Goal: Information Seeking & Learning: Learn about a topic

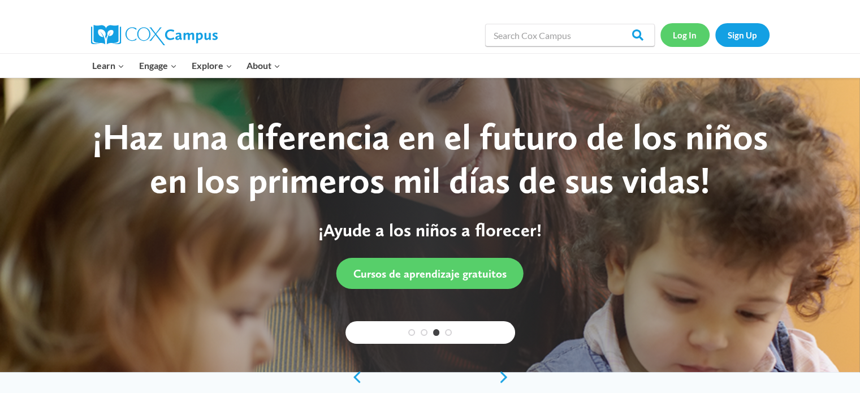
click at [692, 37] on link "Log In" at bounding box center [685, 34] width 49 height 23
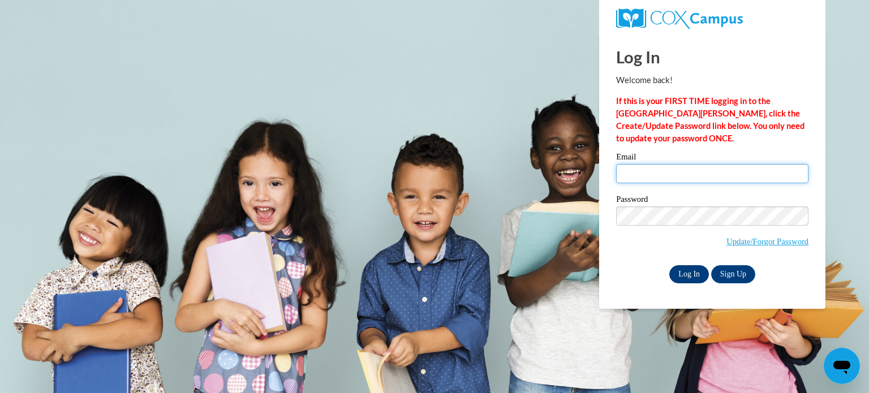
type input "lmwebb@kusd.edu"
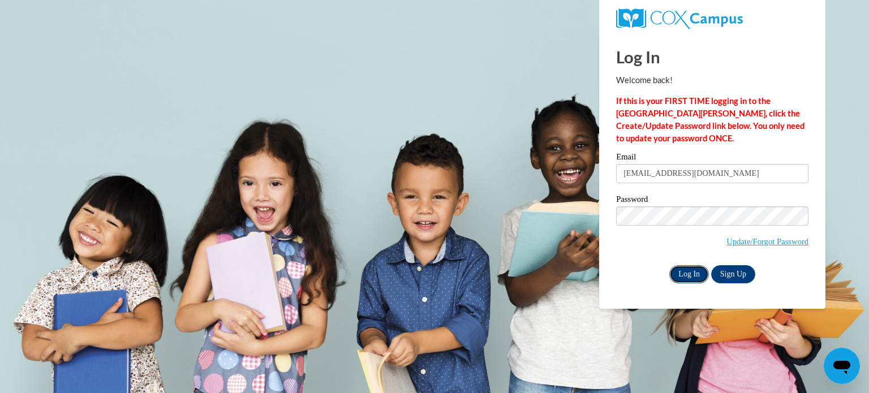
click at [684, 269] on input "Log In" at bounding box center [689, 274] width 40 height 18
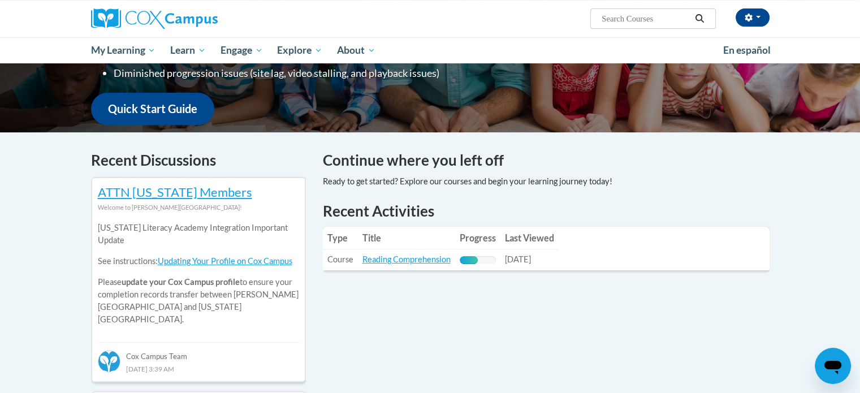
scroll to position [264, 0]
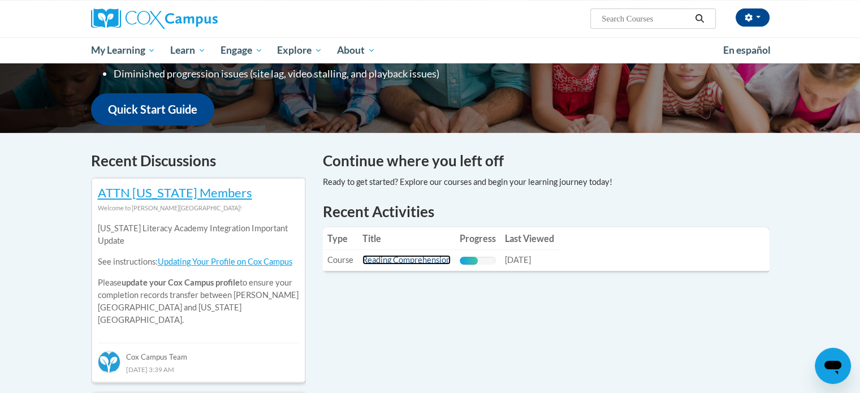
click at [423, 256] on link "Reading Comprehension" at bounding box center [407, 260] width 88 height 10
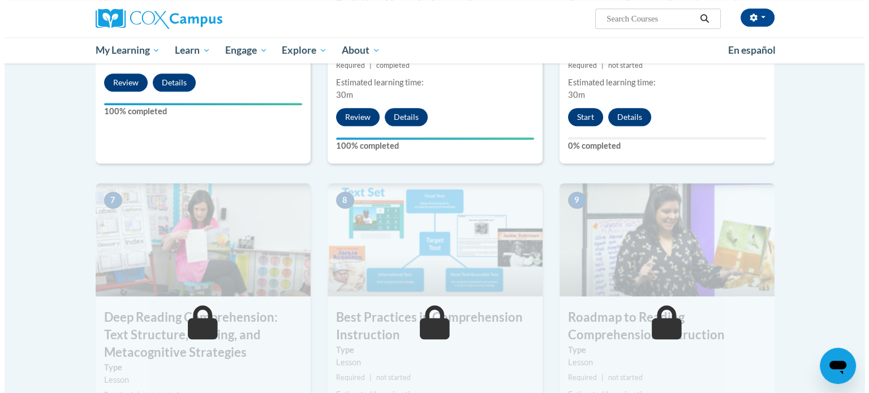
scroll to position [755, 0]
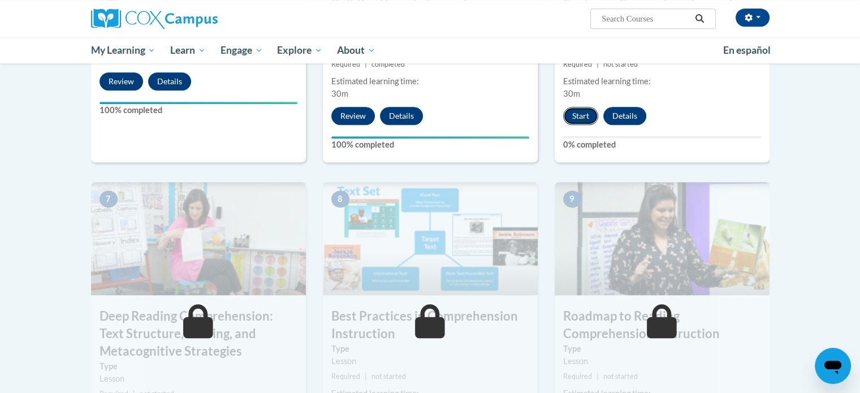
click at [579, 110] on button "Start" at bounding box center [580, 116] width 35 height 18
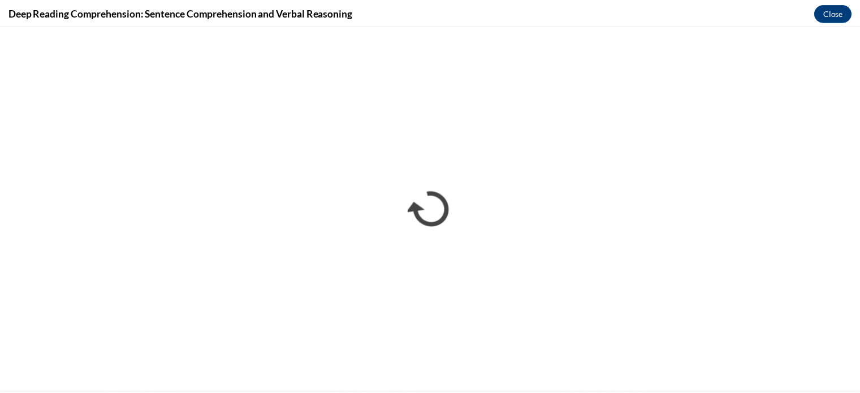
scroll to position [0, 0]
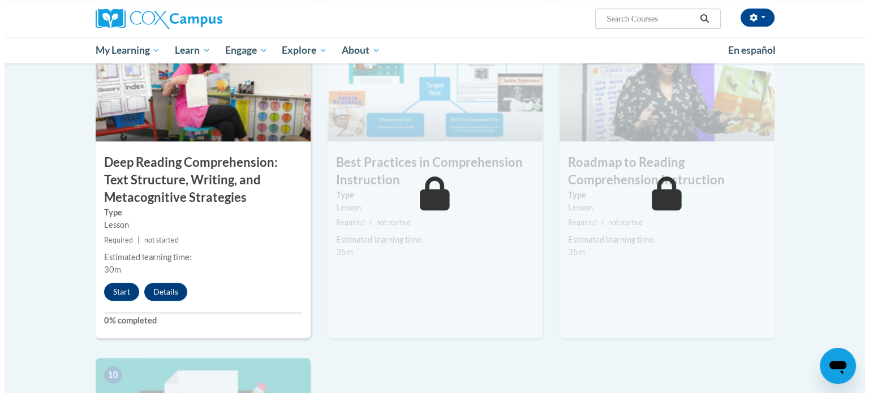
scroll to position [912, 0]
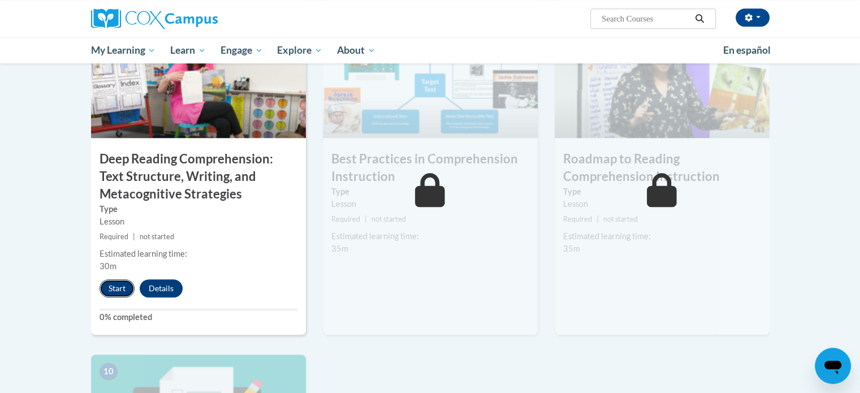
click at [120, 287] on button "Start" at bounding box center [117, 288] width 35 height 18
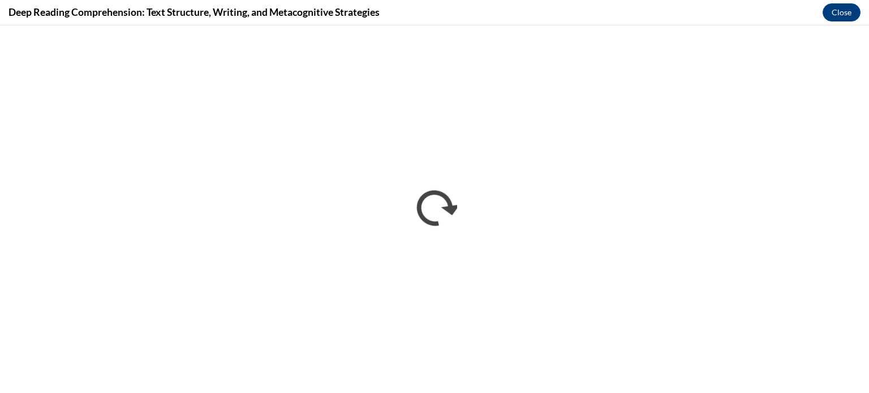
scroll to position [0, 0]
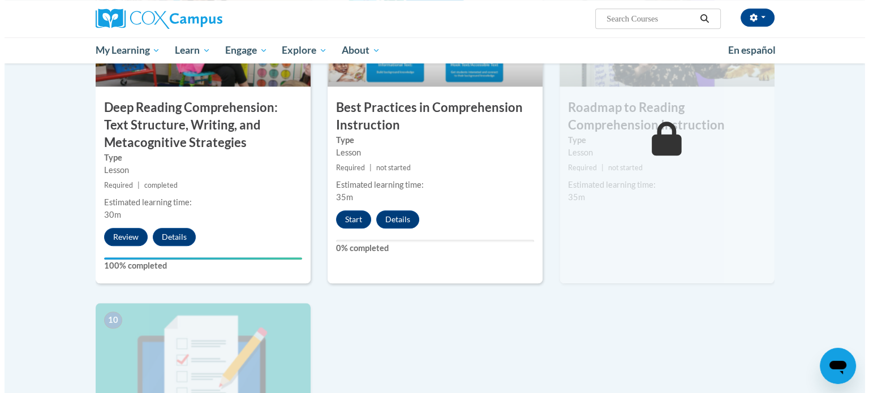
scroll to position [962, 0]
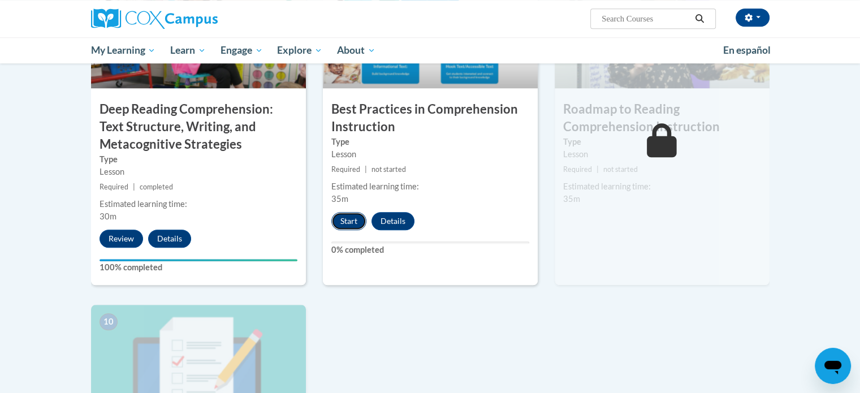
click at [345, 222] on button "Start" at bounding box center [349, 221] width 35 height 18
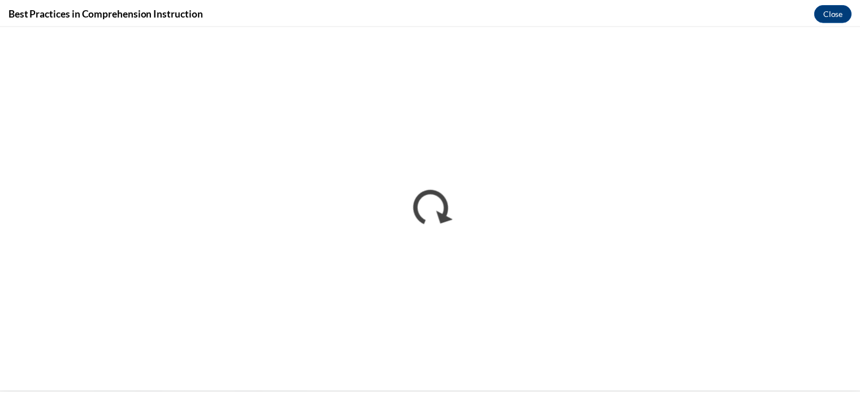
scroll to position [0, 0]
